Goal: Transaction & Acquisition: Purchase product/service

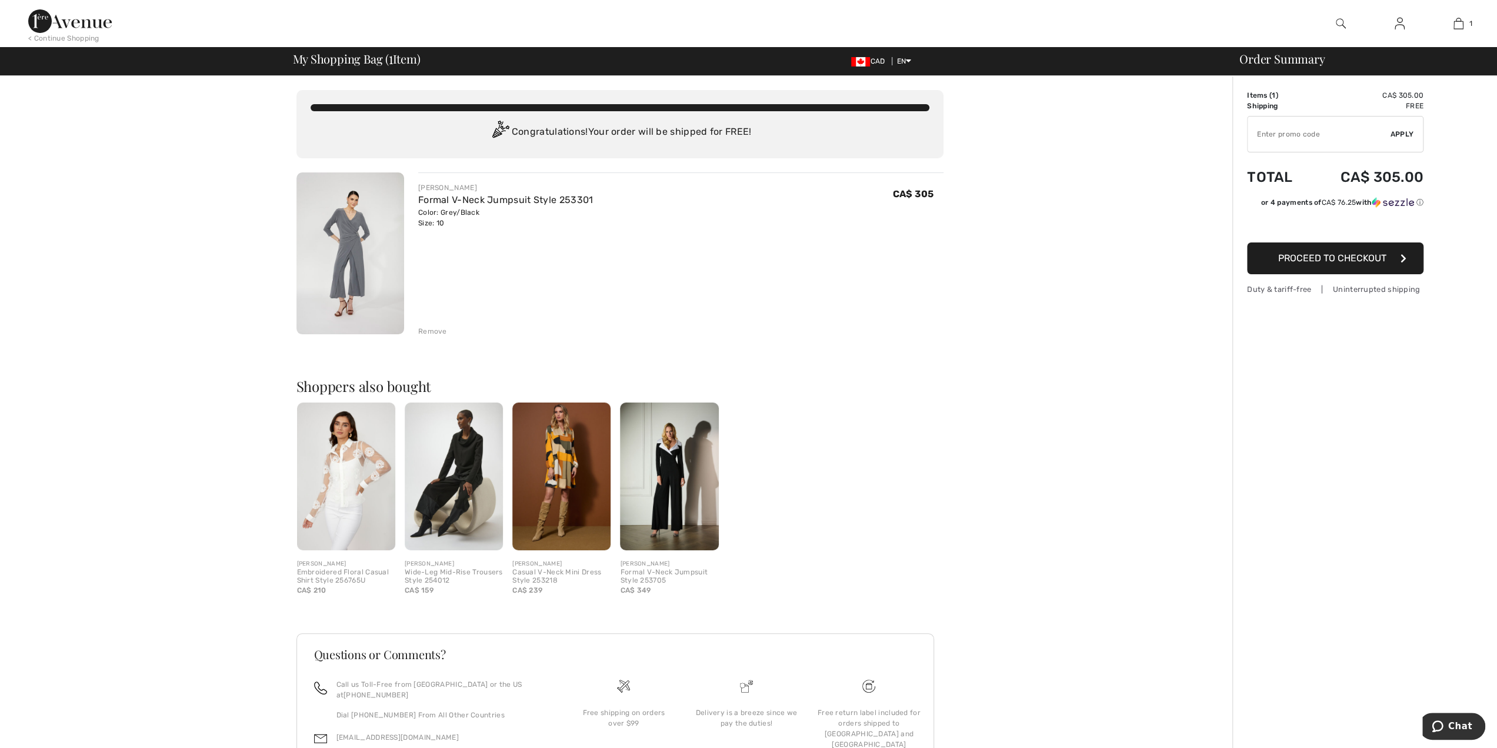
click at [1333, 252] on span "Proceed to Checkout" at bounding box center [1332, 257] width 108 height 11
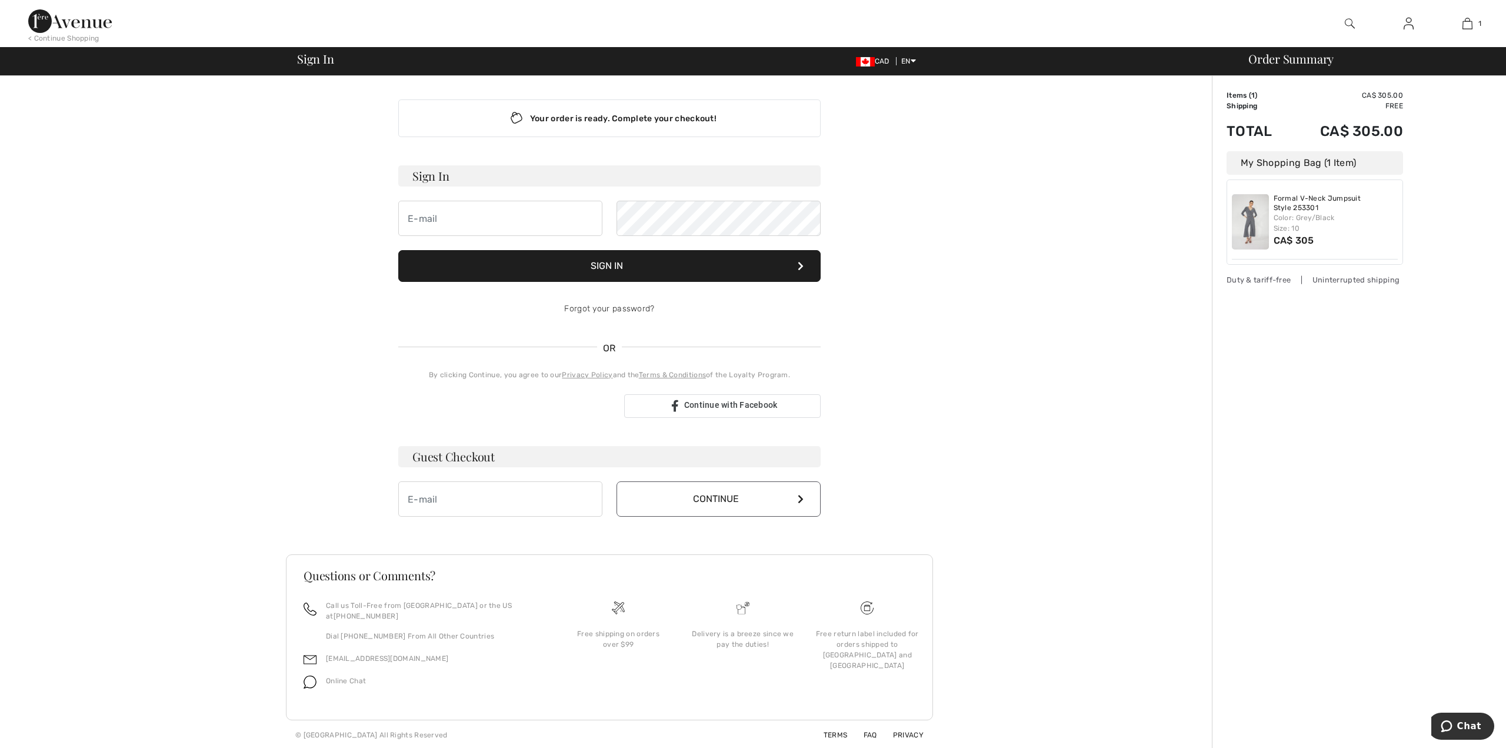
type input "[EMAIL_ADDRESS][DOMAIN_NAME]"
click at [798, 263] on icon at bounding box center [801, 265] width 6 height 9
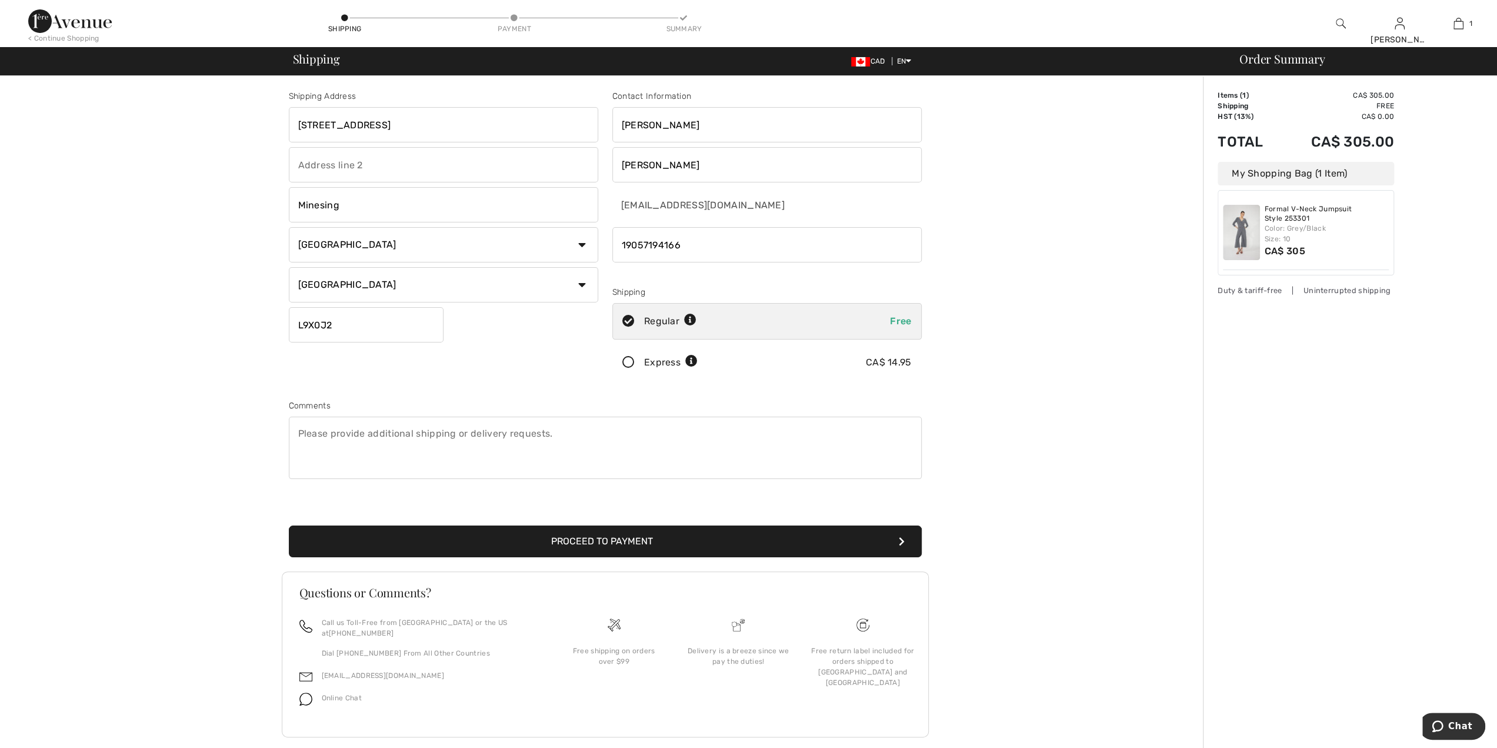
scroll to position [6, 0]
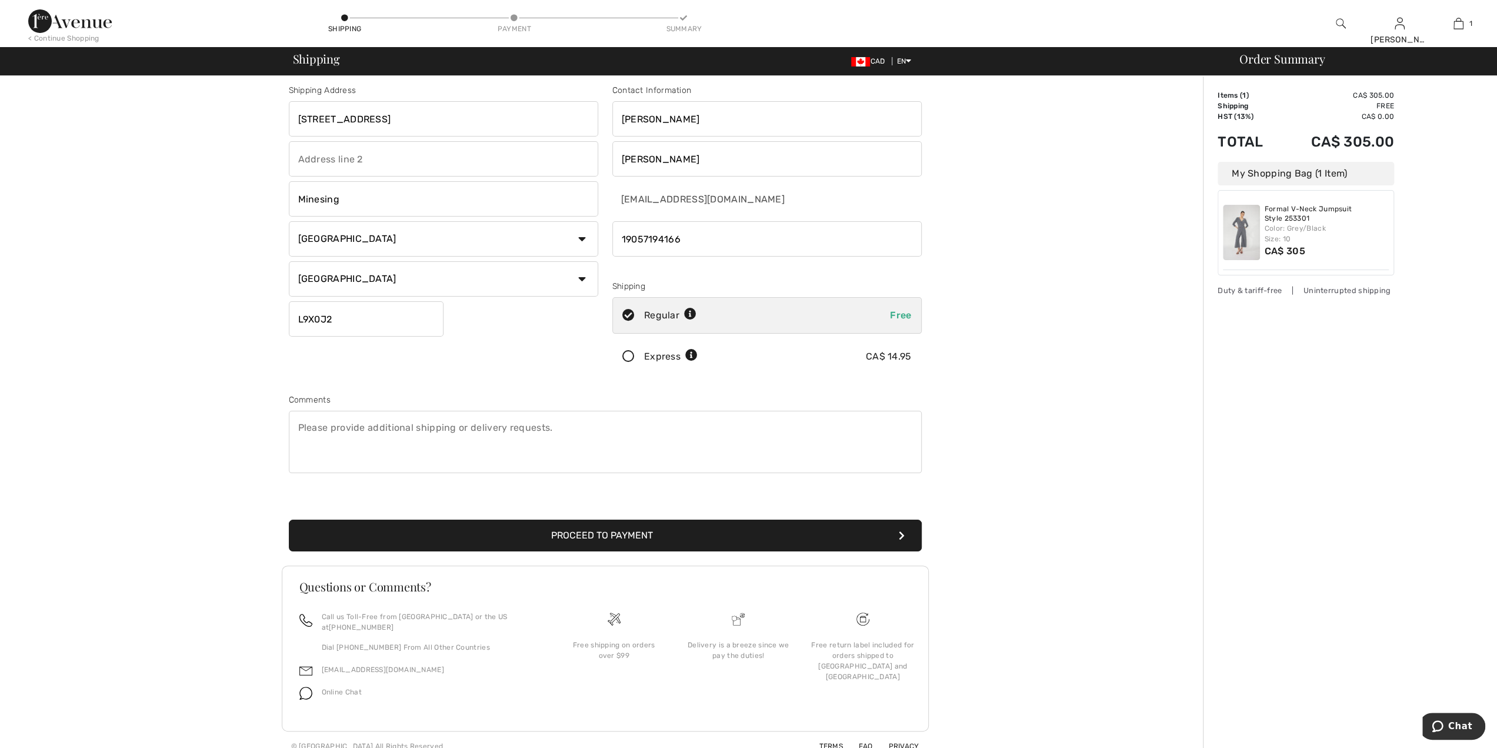
click at [662, 528] on button "Proceed to Payment" at bounding box center [605, 536] width 633 height 32
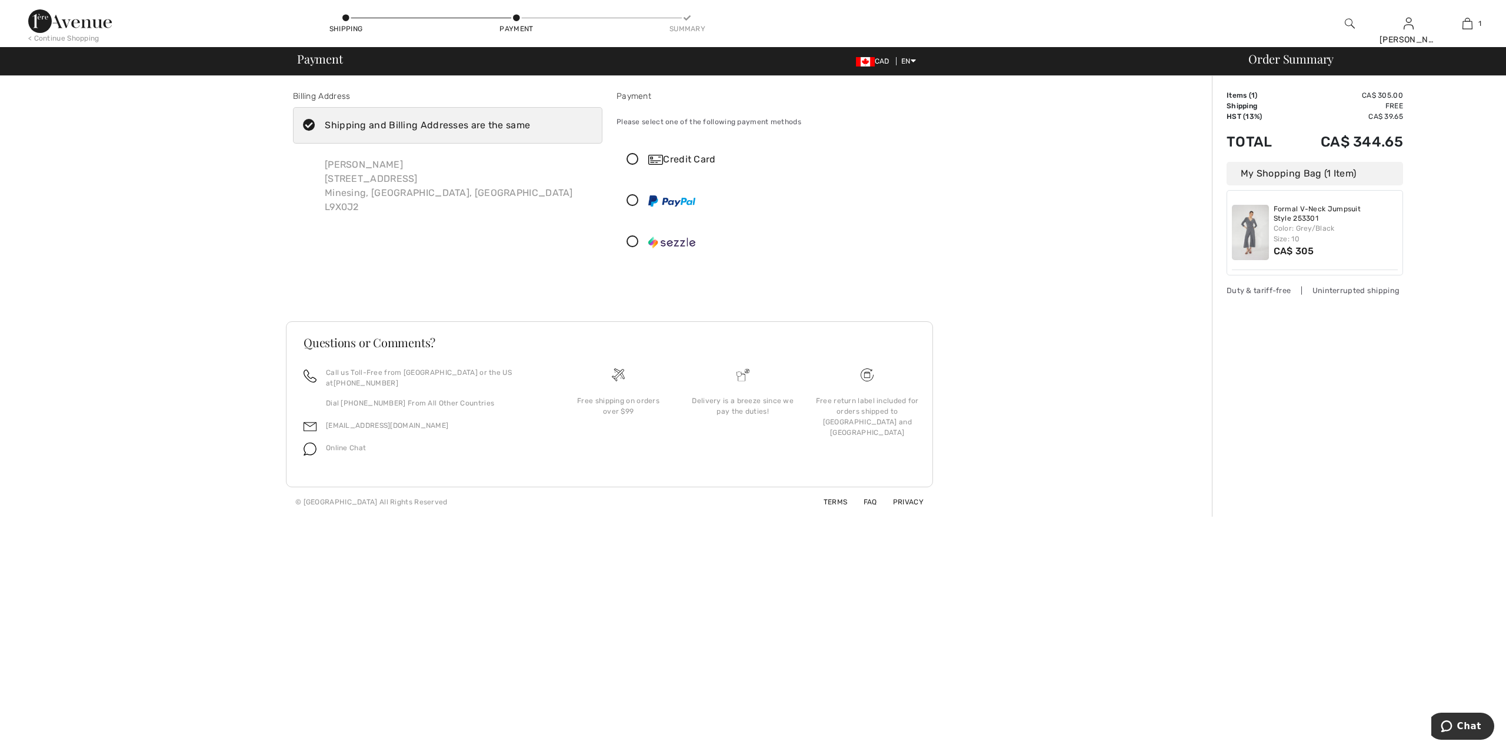
click at [634, 161] on icon at bounding box center [632, 160] width 31 height 12
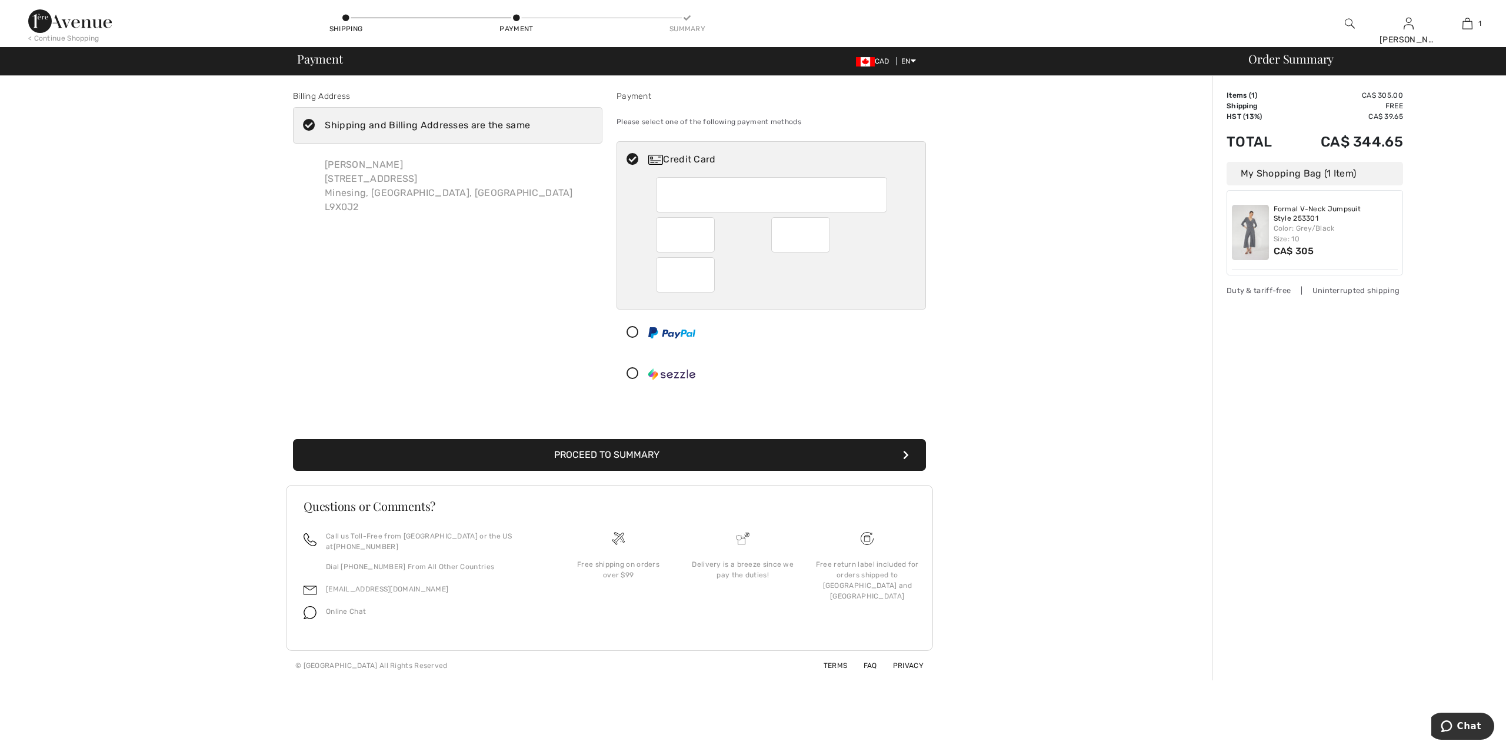
click at [879, 456] on button "Proceed to Summary" at bounding box center [609, 455] width 633 height 32
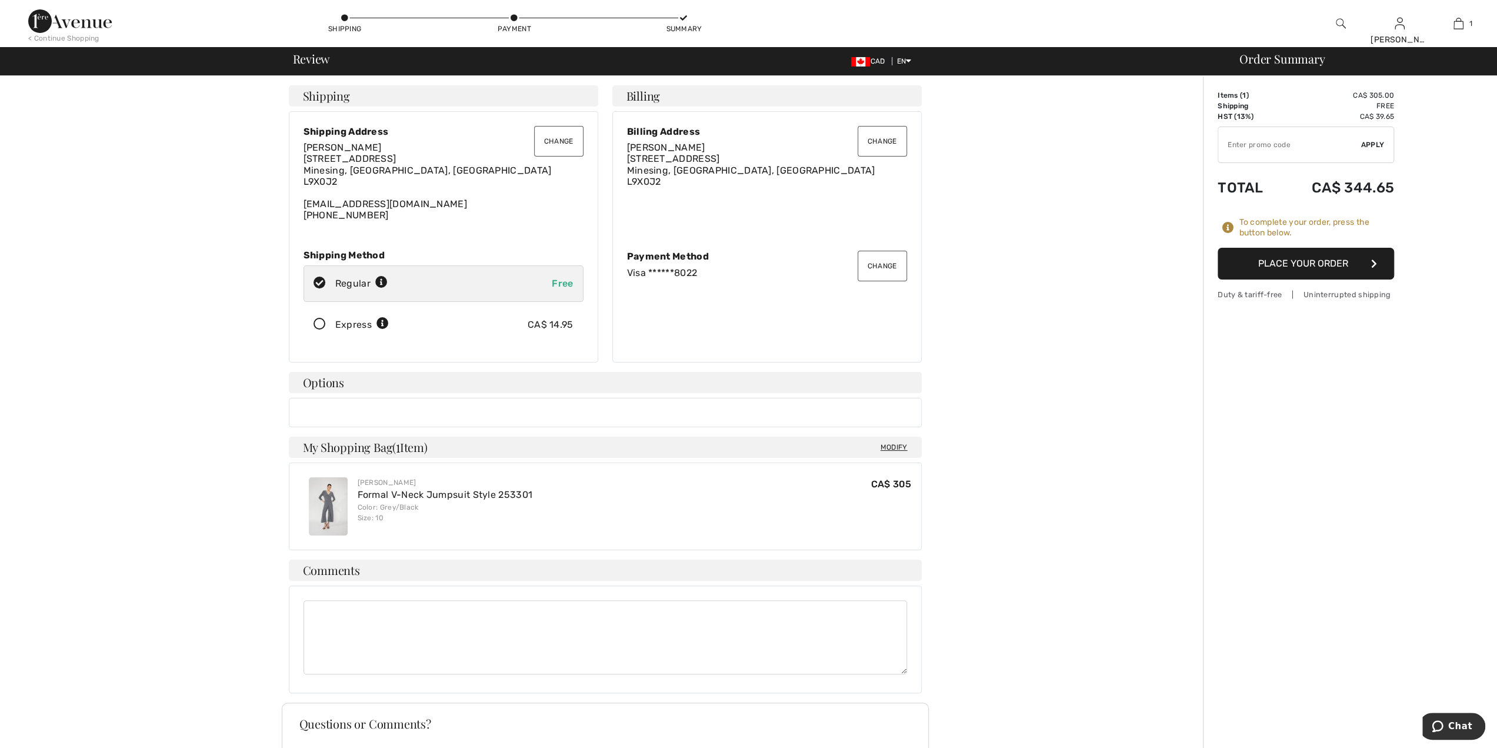
click at [1316, 263] on button "Place Your Order" at bounding box center [1306, 264] width 177 height 32
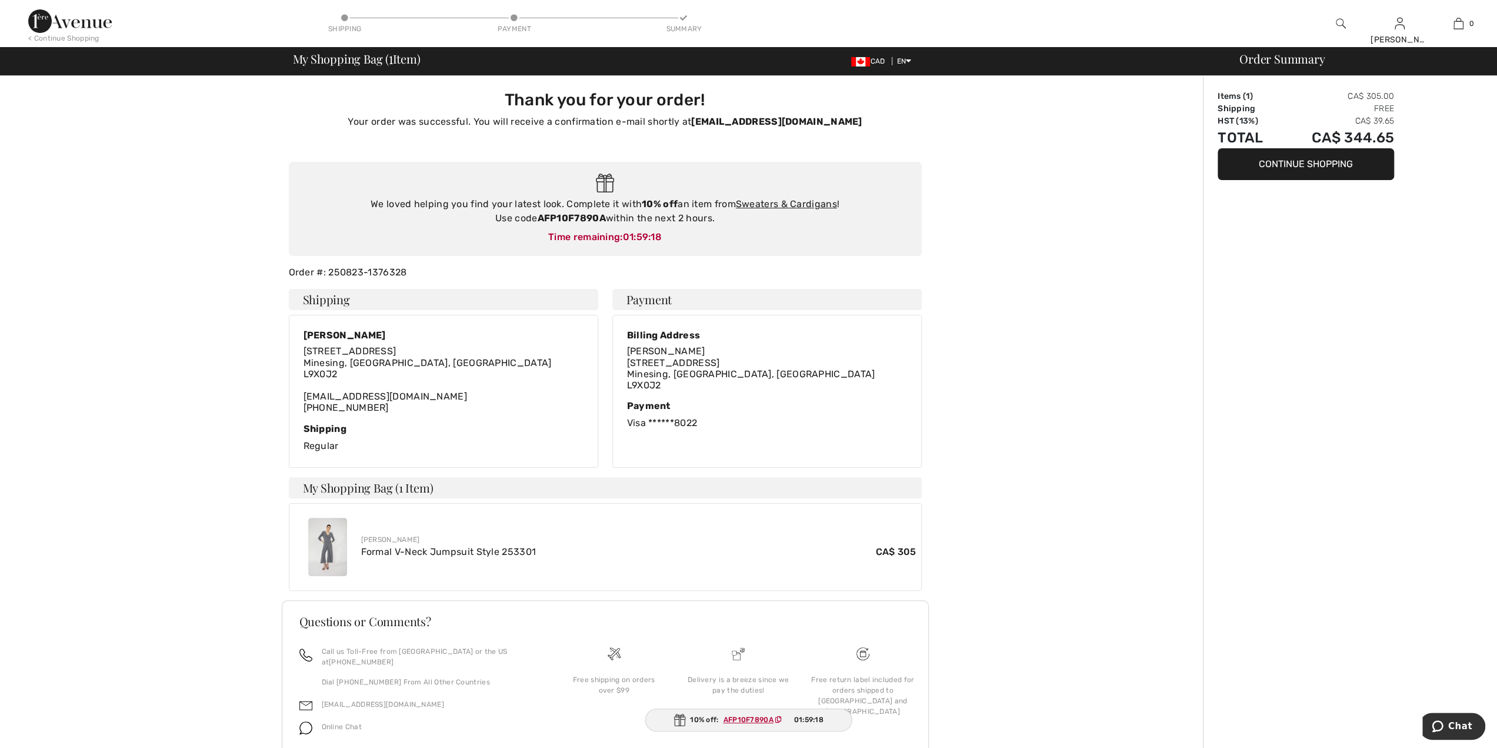
type input "Jo-Anne Jones"
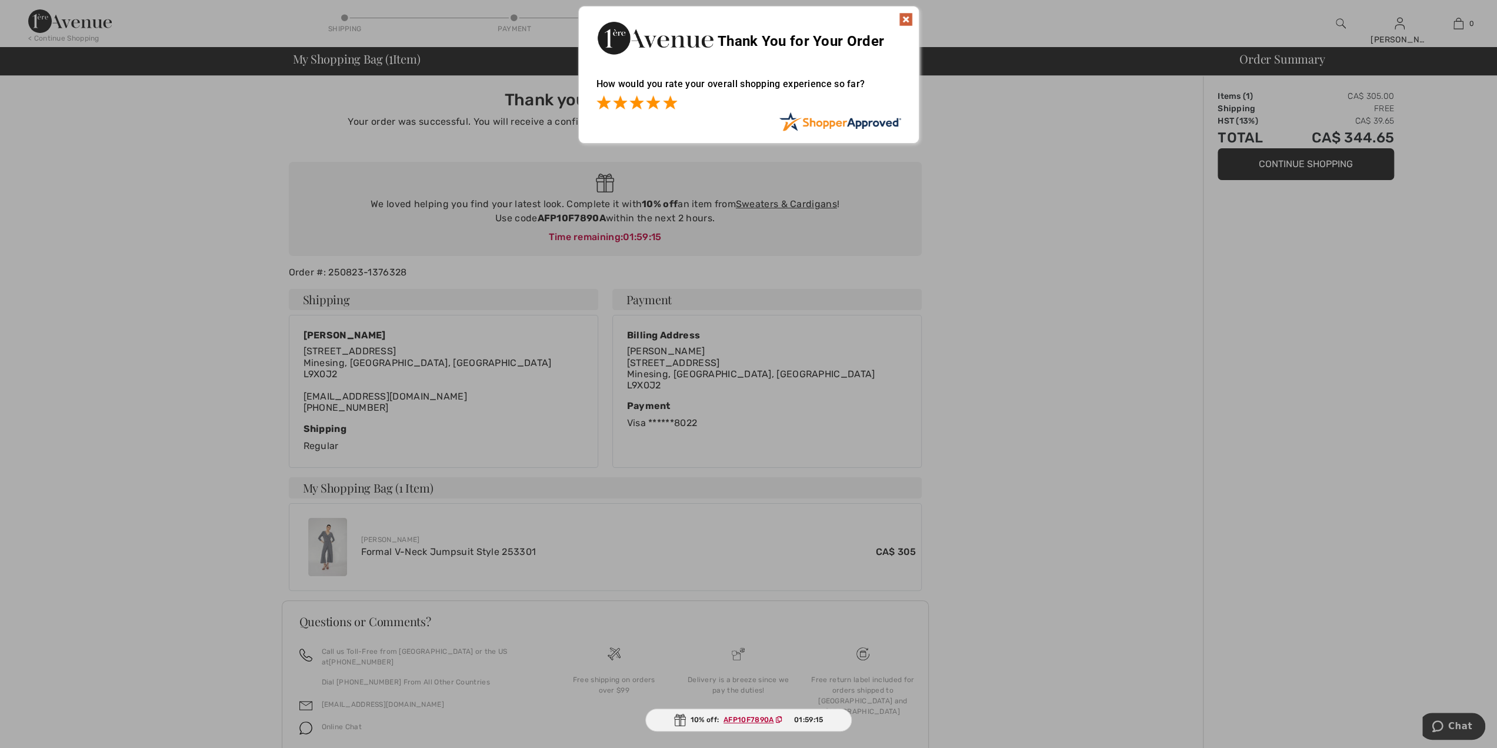
click at [671, 104] on span at bounding box center [670, 102] width 14 height 14
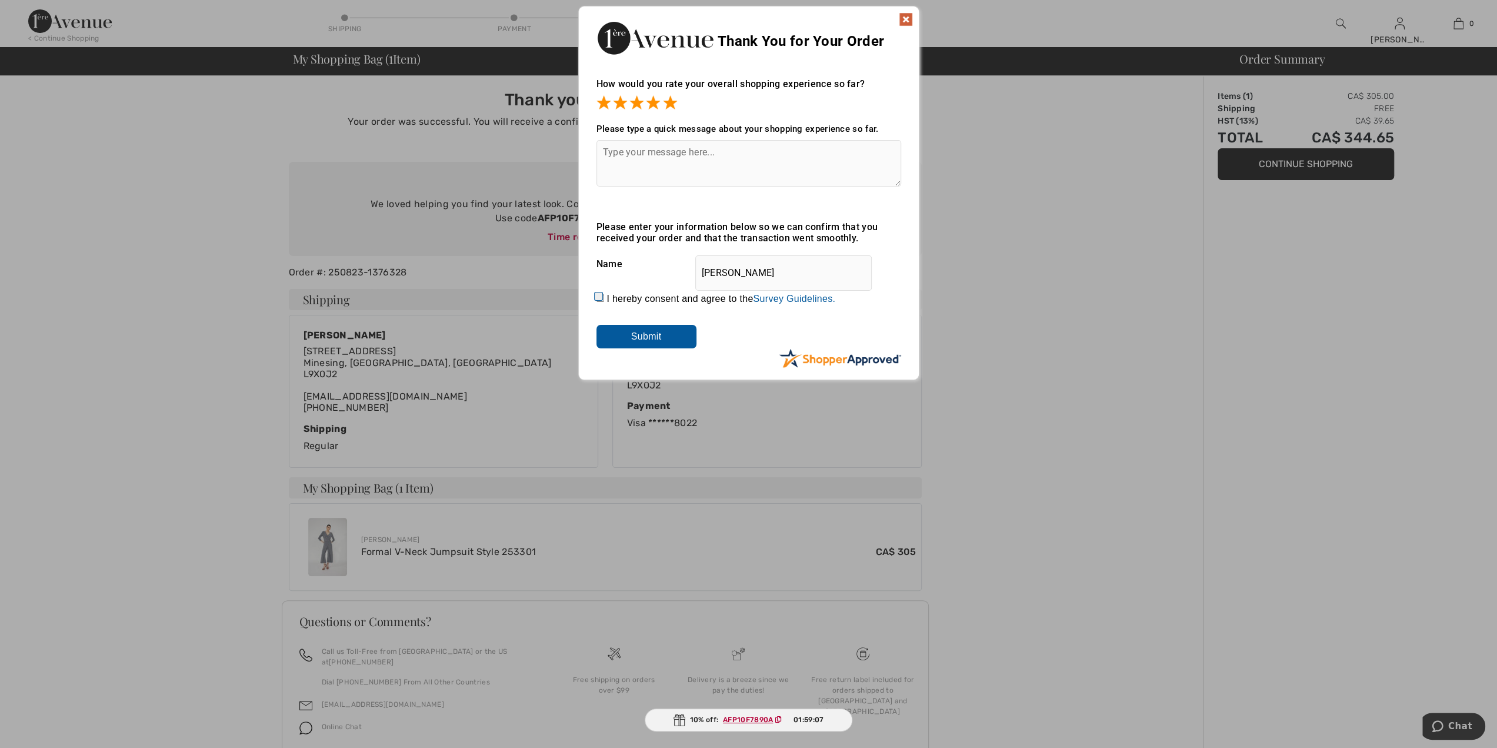
click at [598, 297] on input "I hereby consent and agree to the By submitting a review, you grant permission …" at bounding box center [601, 298] width 8 height 8
checkbox input "true"
click at [641, 338] on input "Submit" at bounding box center [647, 337] width 100 height 24
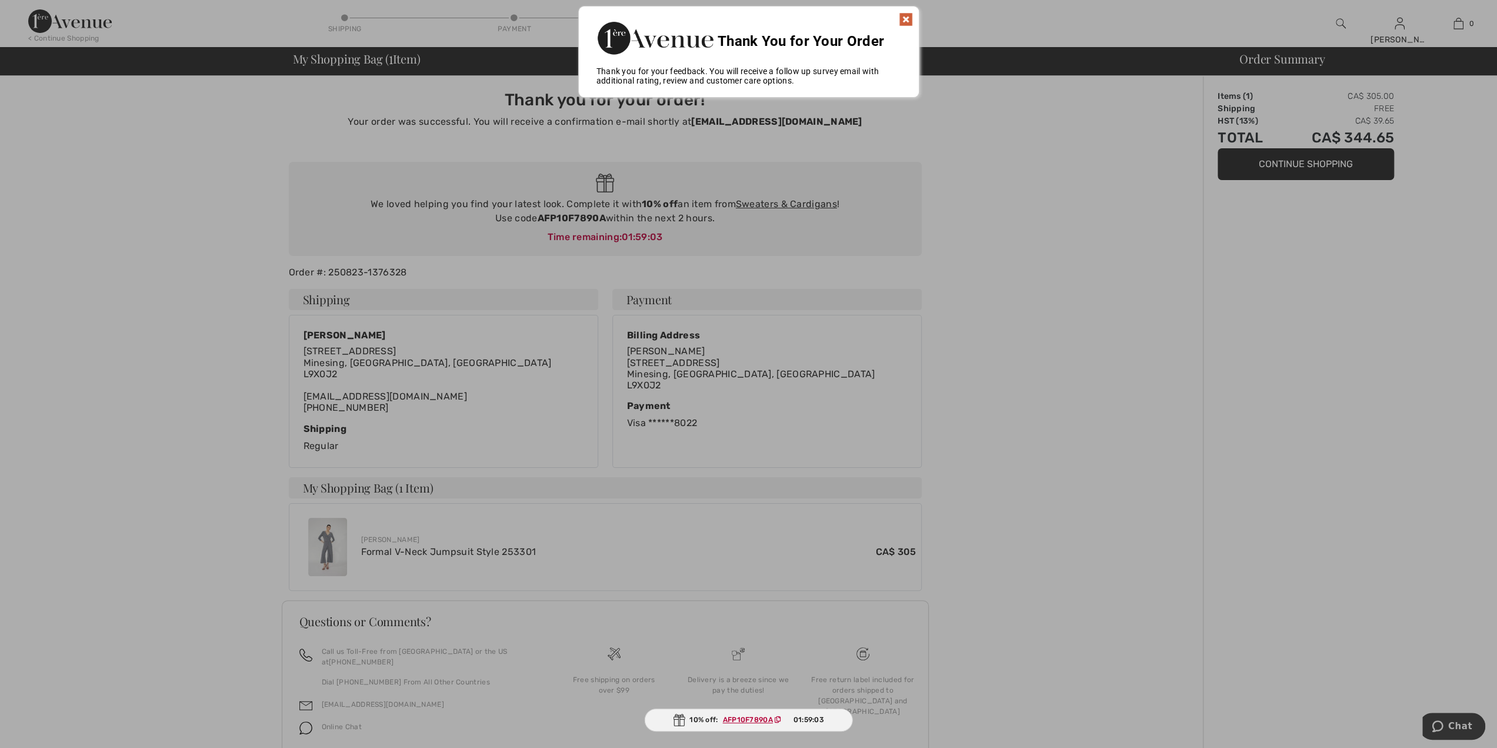
click at [906, 22] on img at bounding box center [906, 19] width 14 height 14
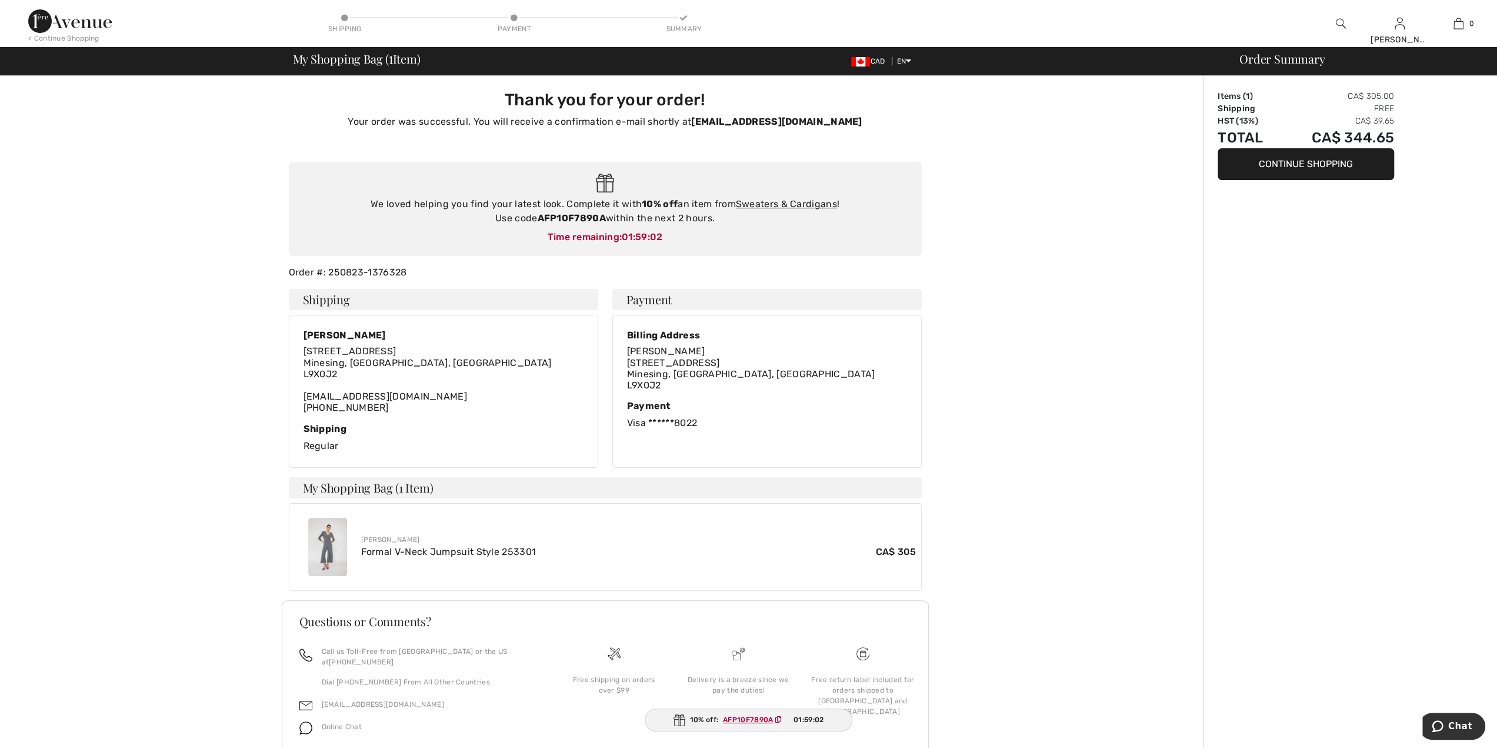
scroll to position [35, 0]
